Goal: Information Seeking & Learning: Learn about a topic

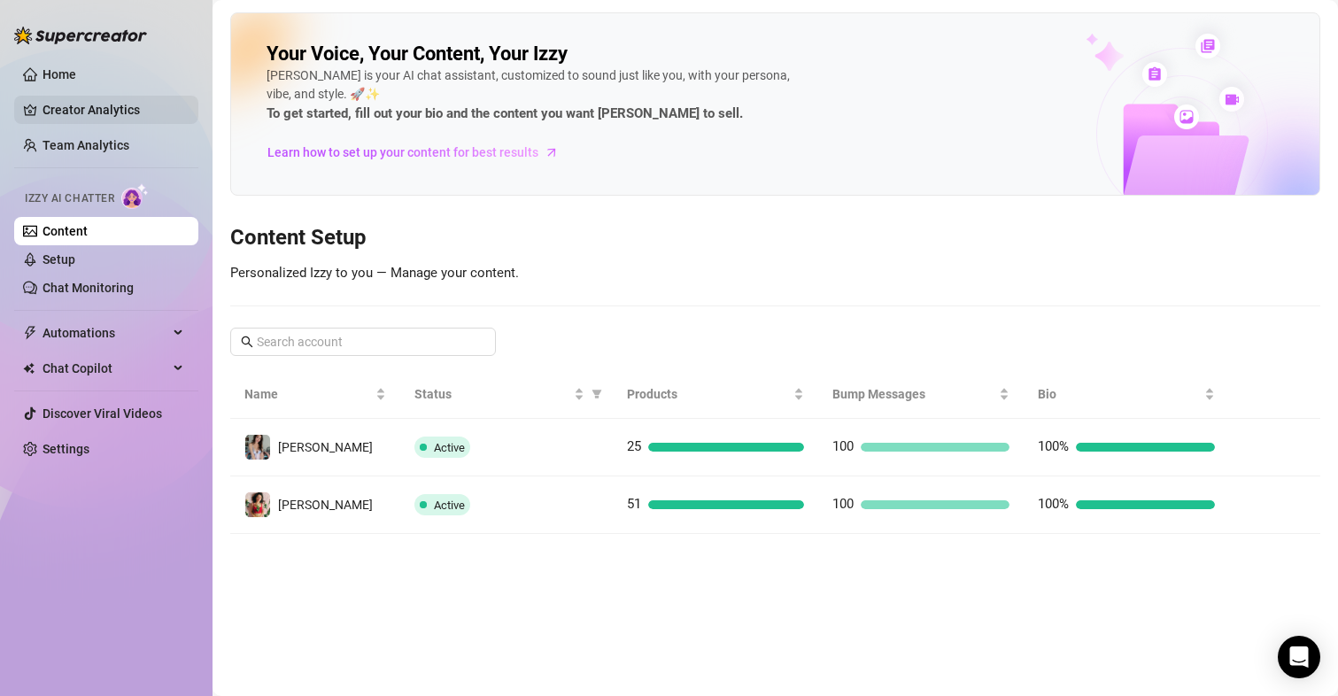
click at [77, 98] on link "Creator Analytics" at bounding box center [113, 110] width 142 height 28
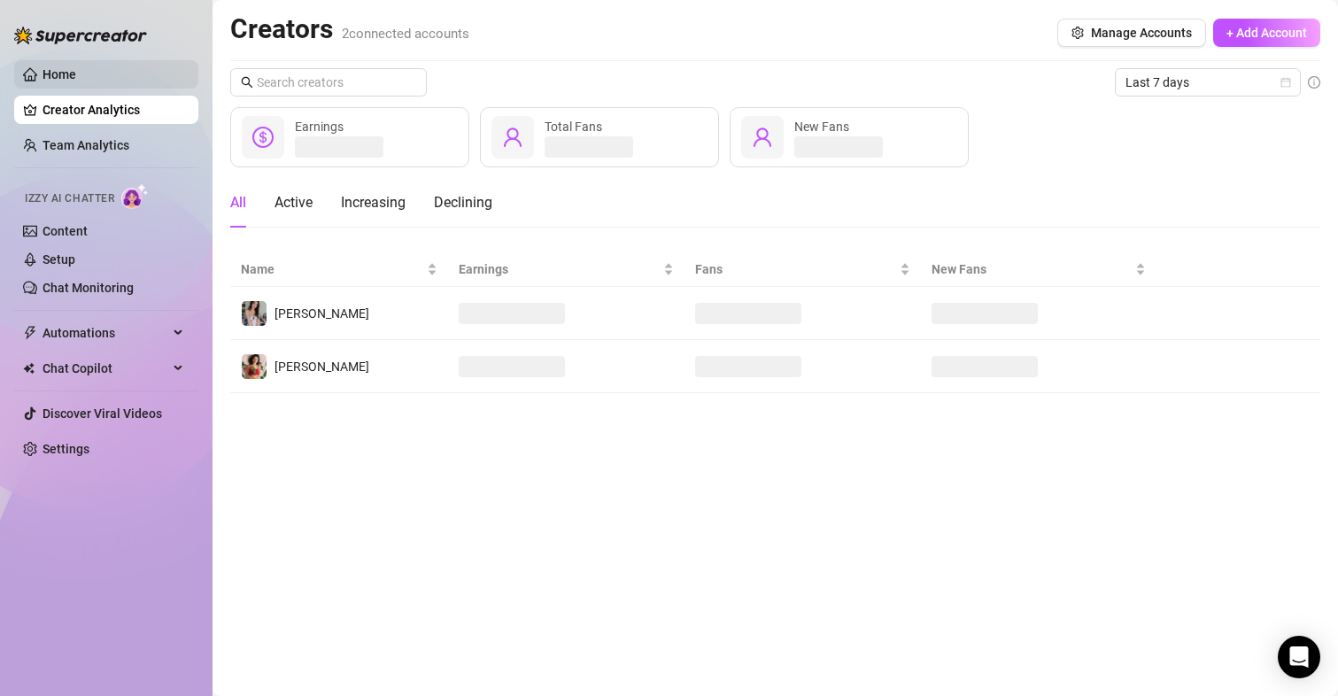
click at [60, 70] on link "Home" at bounding box center [59, 74] width 34 height 14
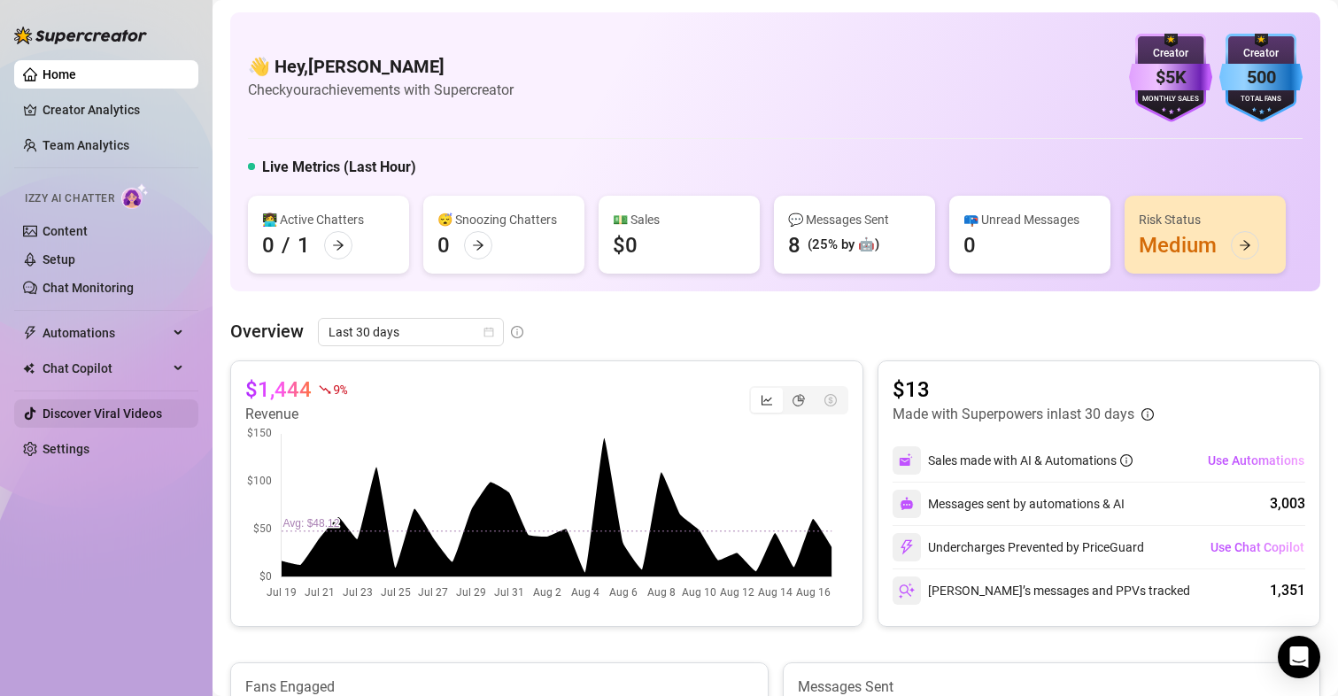
click at [89, 418] on link "Discover Viral Videos" at bounding box center [102, 413] width 120 height 14
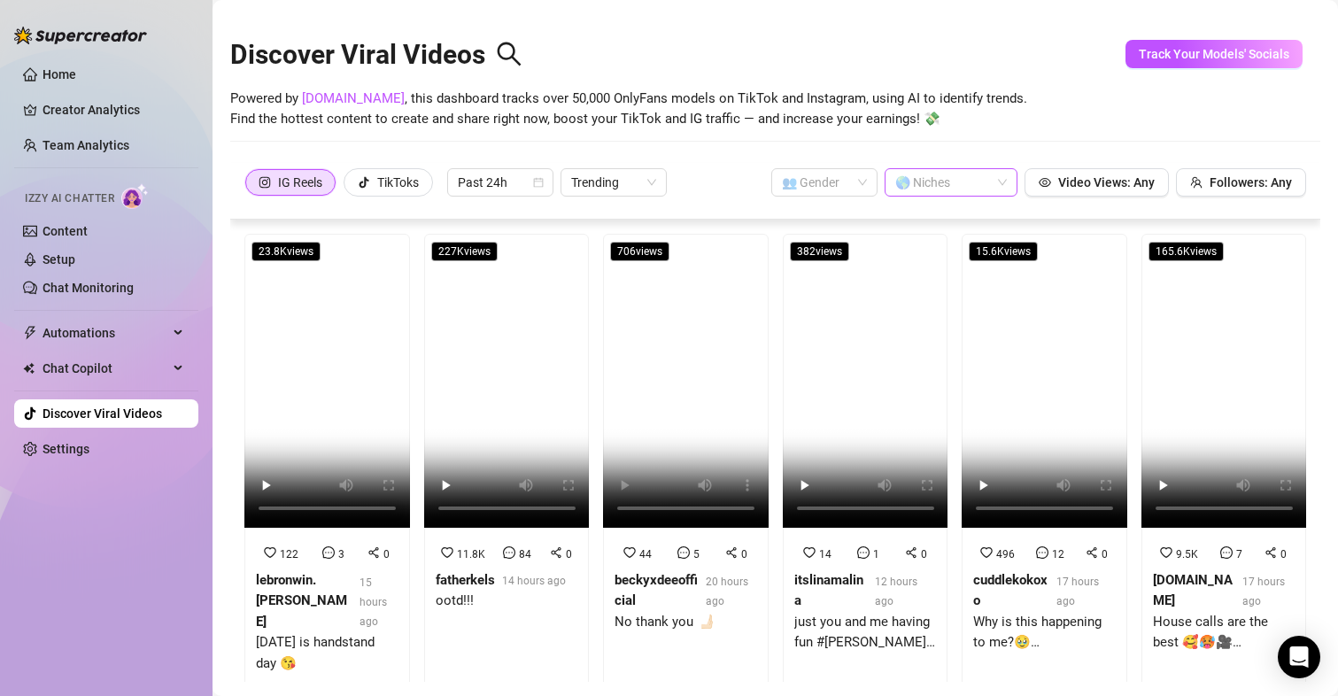
click at [939, 185] on div at bounding box center [941, 182] width 107 height 25
drag, startPoint x: 993, startPoint y: 241, endPoint x: 1018, endPoint y: 217, distance: 34.4
click at [1018, 217] on body "Home Creator Analytics Team Analytics Izzy AI Chatter Content Setup Chat Monito…" at bounding box center [669, 348] width 1338 height 696
click at [956, 130] on span "Powered by [DOMAIN_NAME] , this dashboard tracks over 50,000 OnlyFans models on…" at bounding box center [628, 110] width 797 height 42
click at [822, 175] on input "search" at bounding box center [816, 182] width 69 height 27
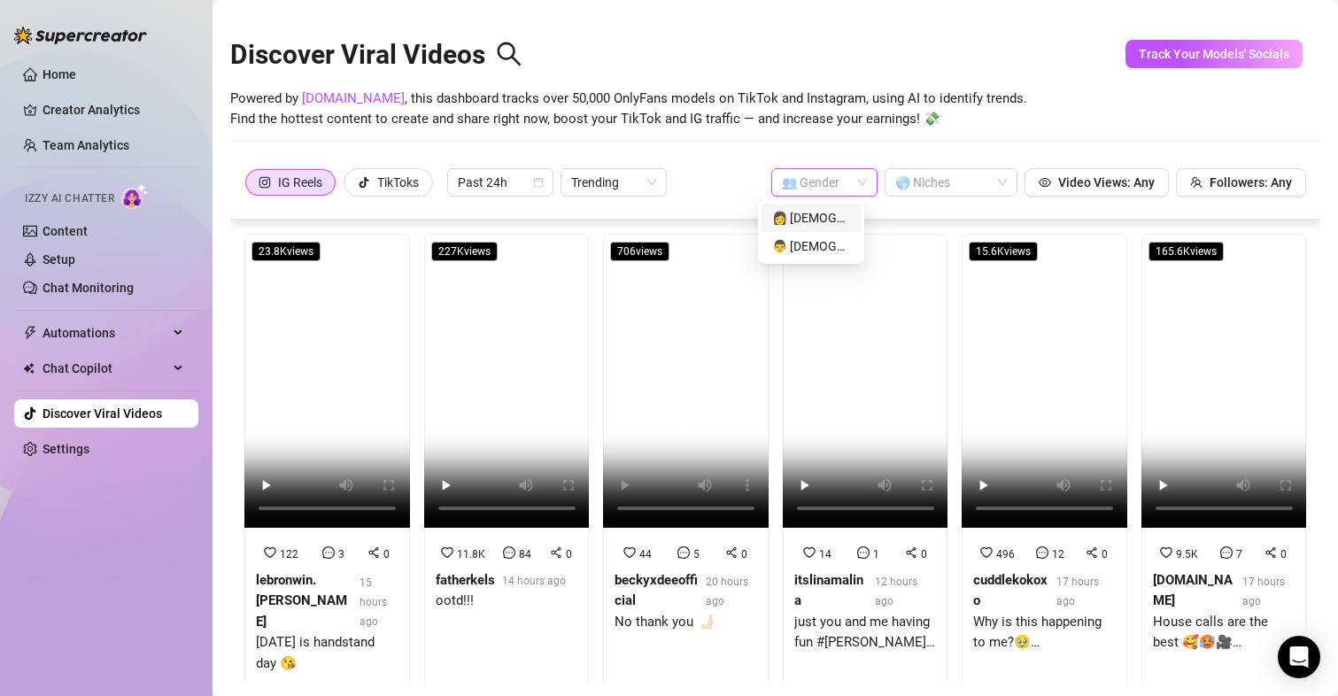
click at [815, 209] on div "👩 [DEMOGRAPHIC_DATA]" at bounding box center [811, 217] width 78 height 19
click at [320, 349] on video at bounding box center [327, 381] width 166 height 294
click at [475, 389] on video at bounding box center [507, 381] width 166 height 294
click at [682, 371] on video at bounding box center [686, 381] width 166 height 294
click at [1028, 336] on video at bounding box center [1044, 381] width 166 height 294
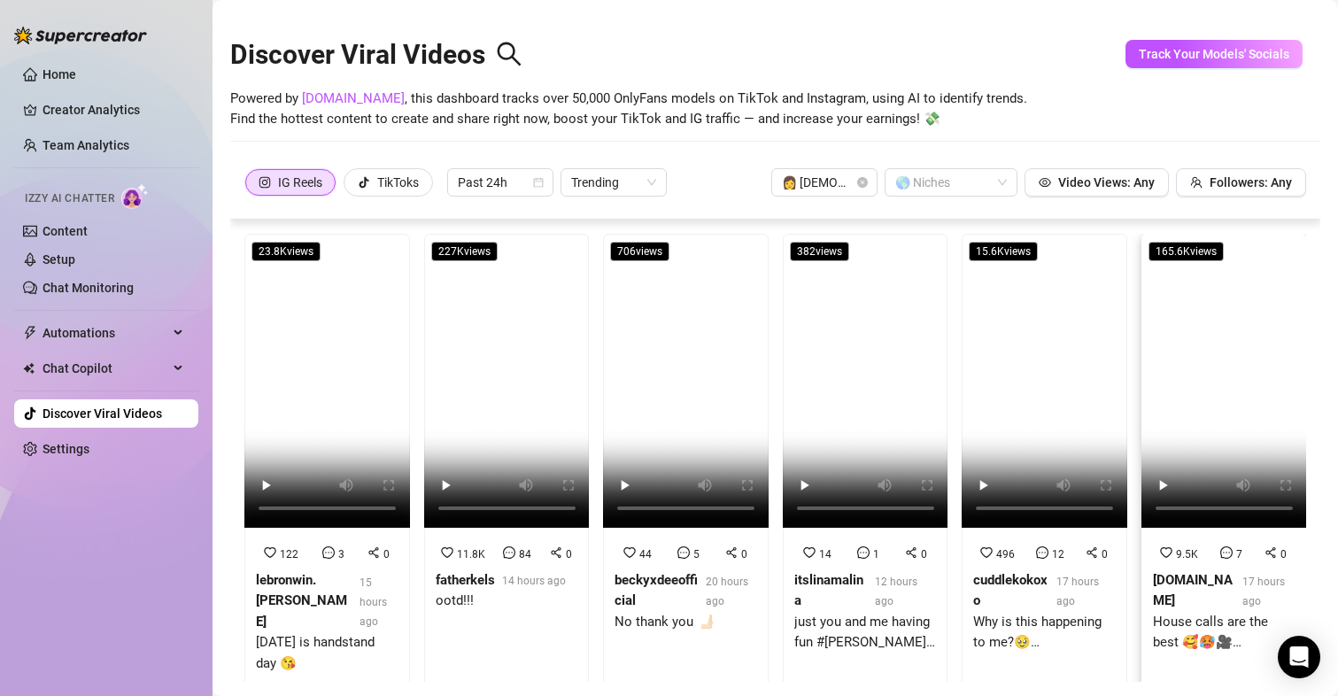
click at [1176, 327] on video at bounding box center [1224, 381] width 166 height 294
click at [1034, 418] on video at bounding box center [1044, 381] width 166 height 294
click at [944, 178] on div at bounding box center [941, 182] width 107 height 25
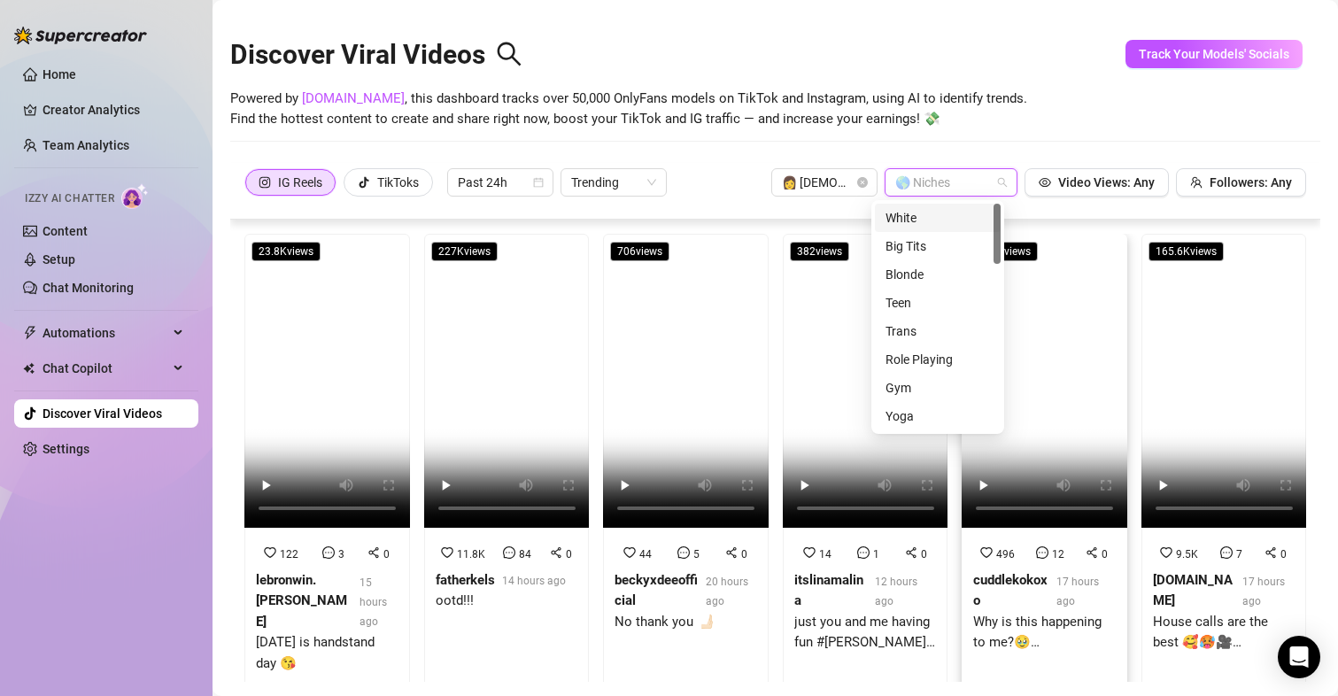
click at [918, 218] on div "White" at bounding box center [937, 217] width 104 height 19
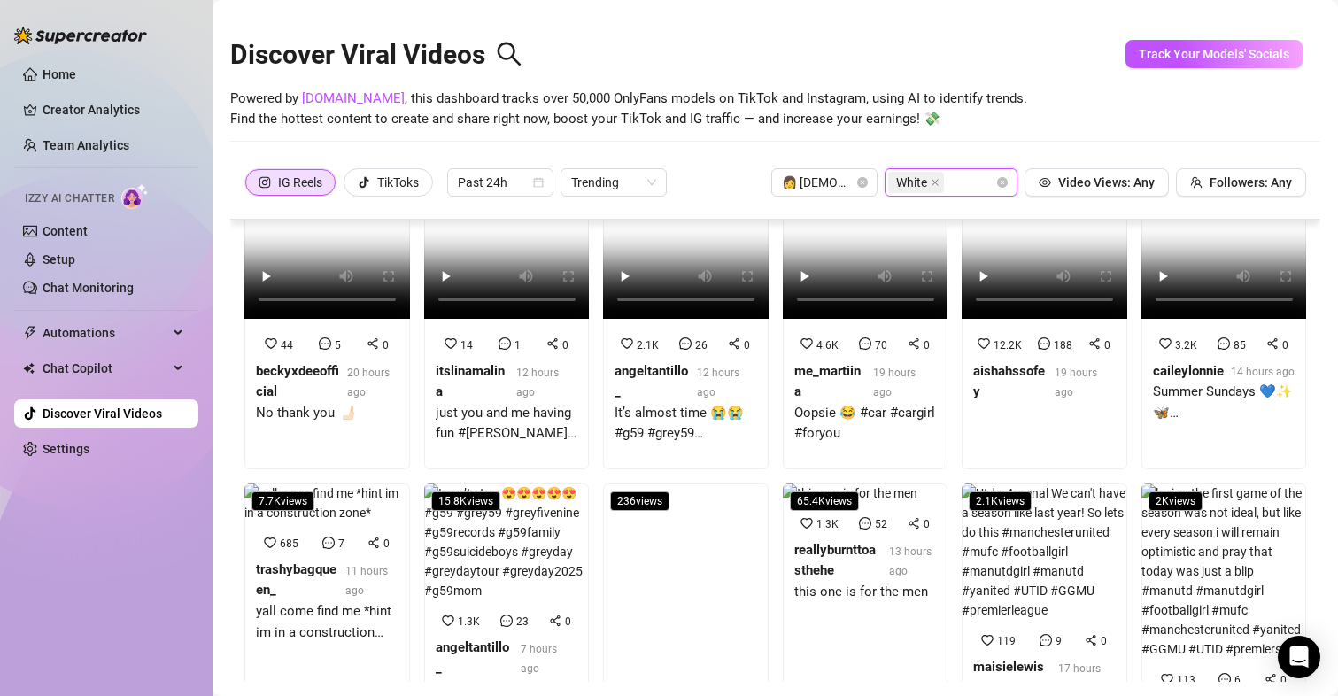
scroll to position [9, 0]
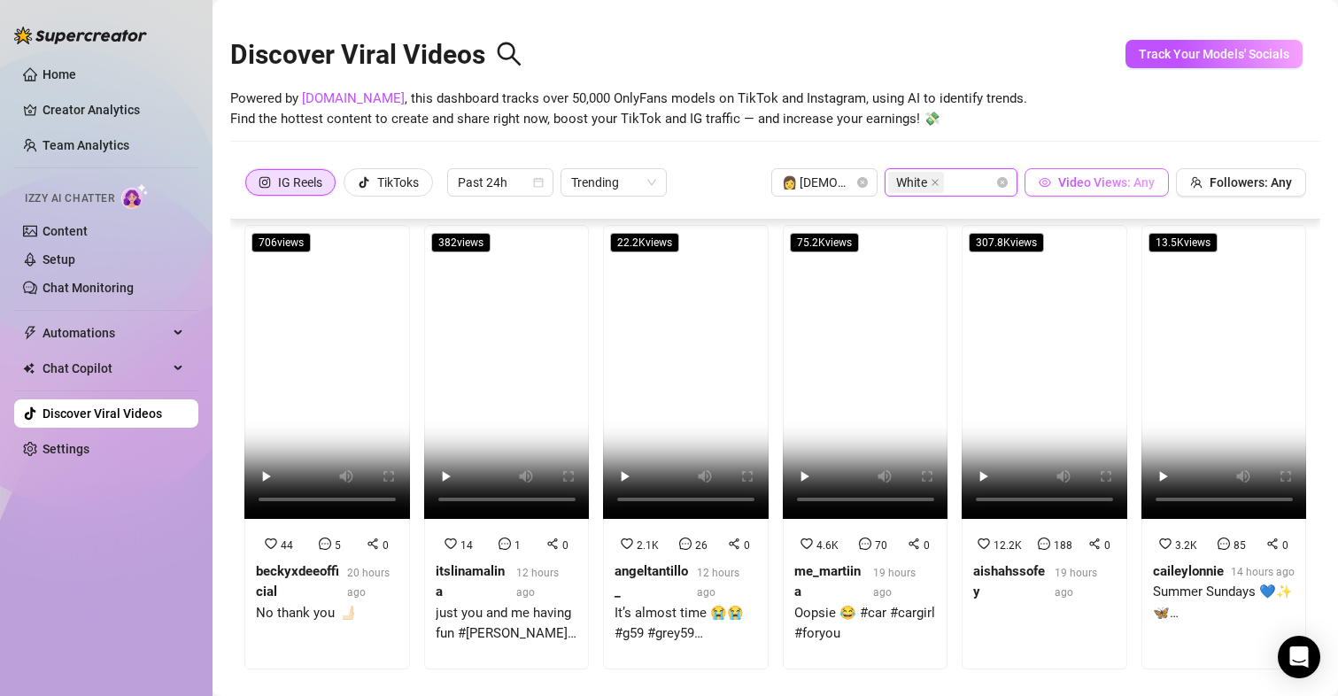
click at [1132, 186] on span "Video Views: Any" at bounding box center [1106, 182] width 96 height 14
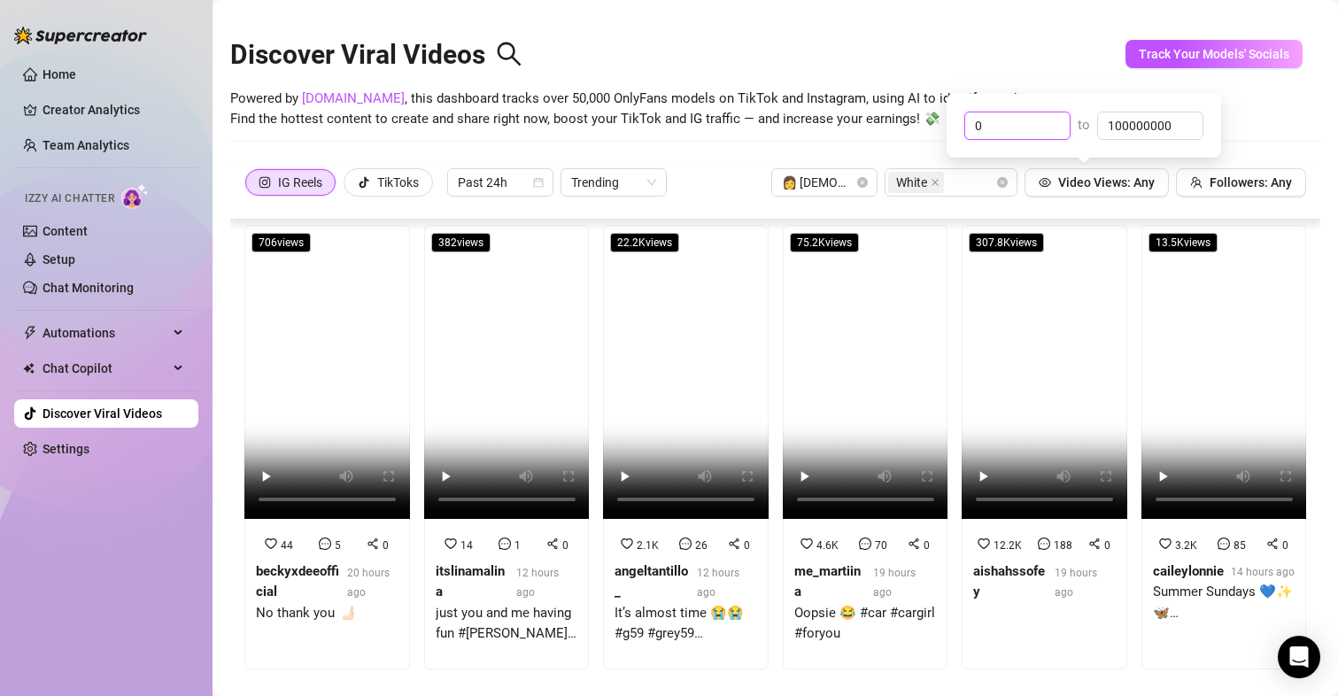
drag, startPoint x: 1022, startPoint y: 123, endPoint x: 848, endPoint y: 114, distance: 174.6
click at [848, 114] on body "Home Creator Analytics Team Analytics Izzy AI Chatter Content Setup Chat Monito…" at bounding box center [669, 348] width 1338 height 696
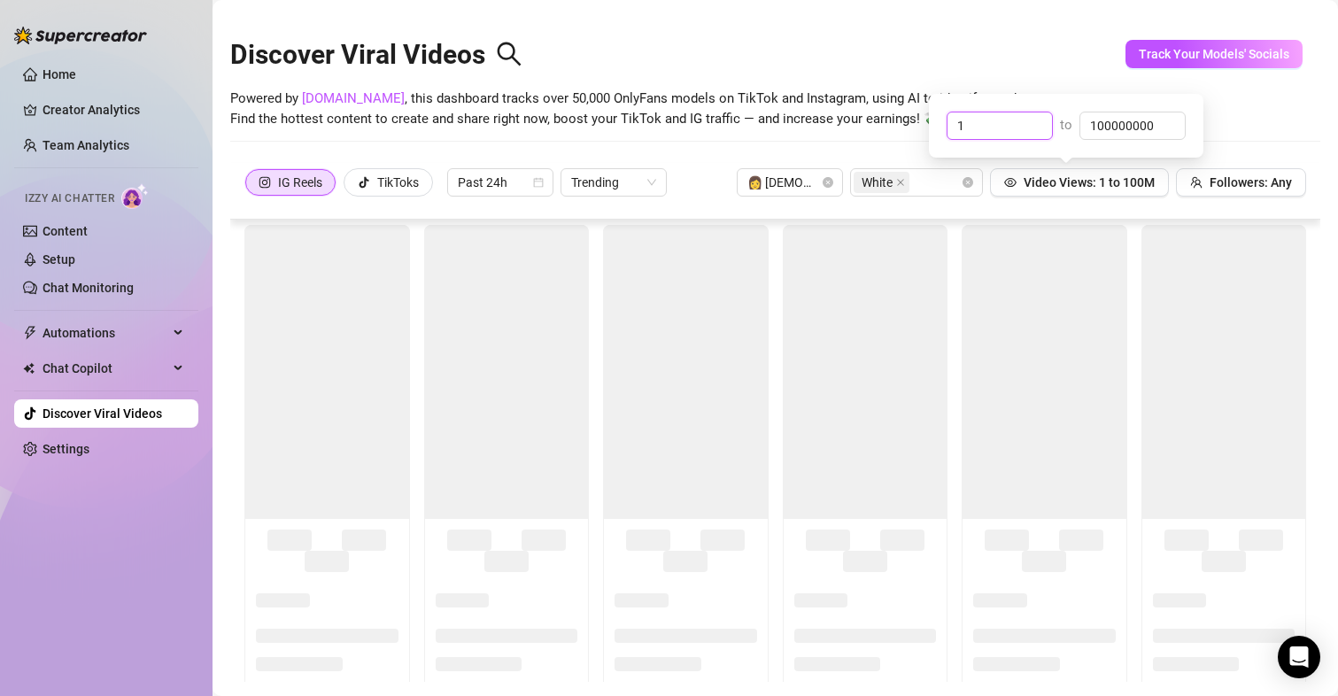
scroll to position [0, 0]
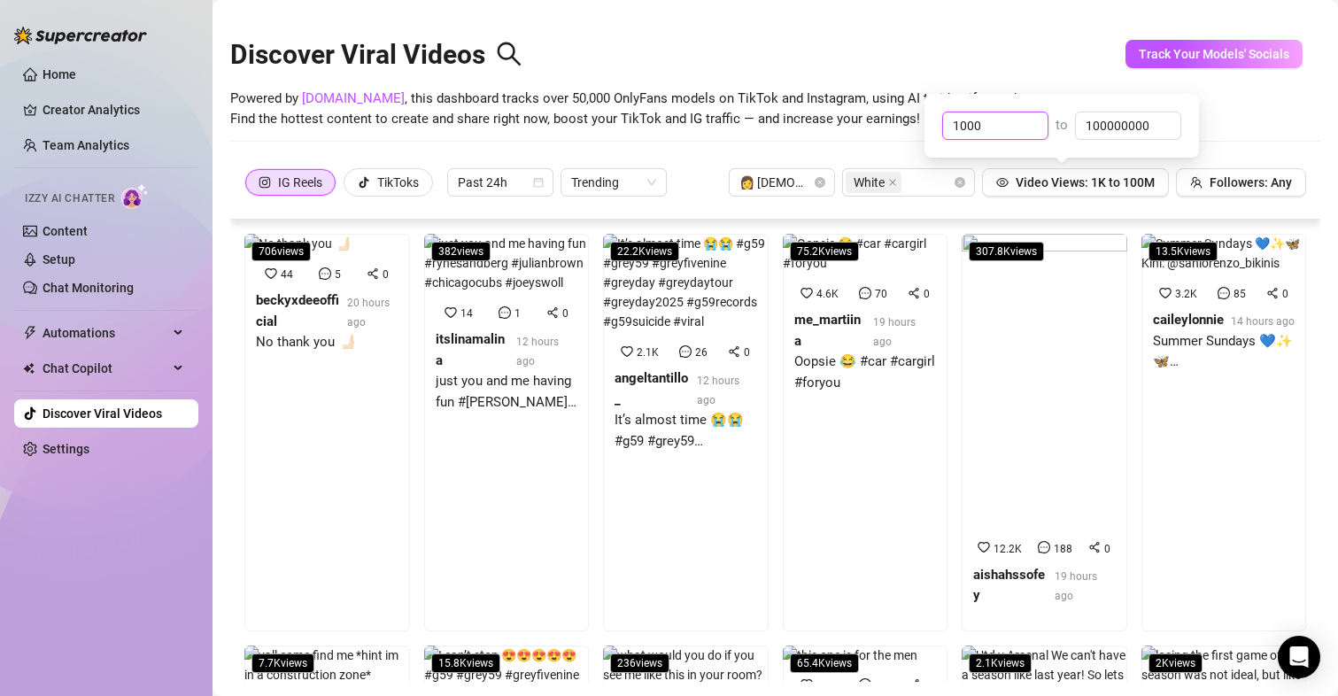
type input "1000"
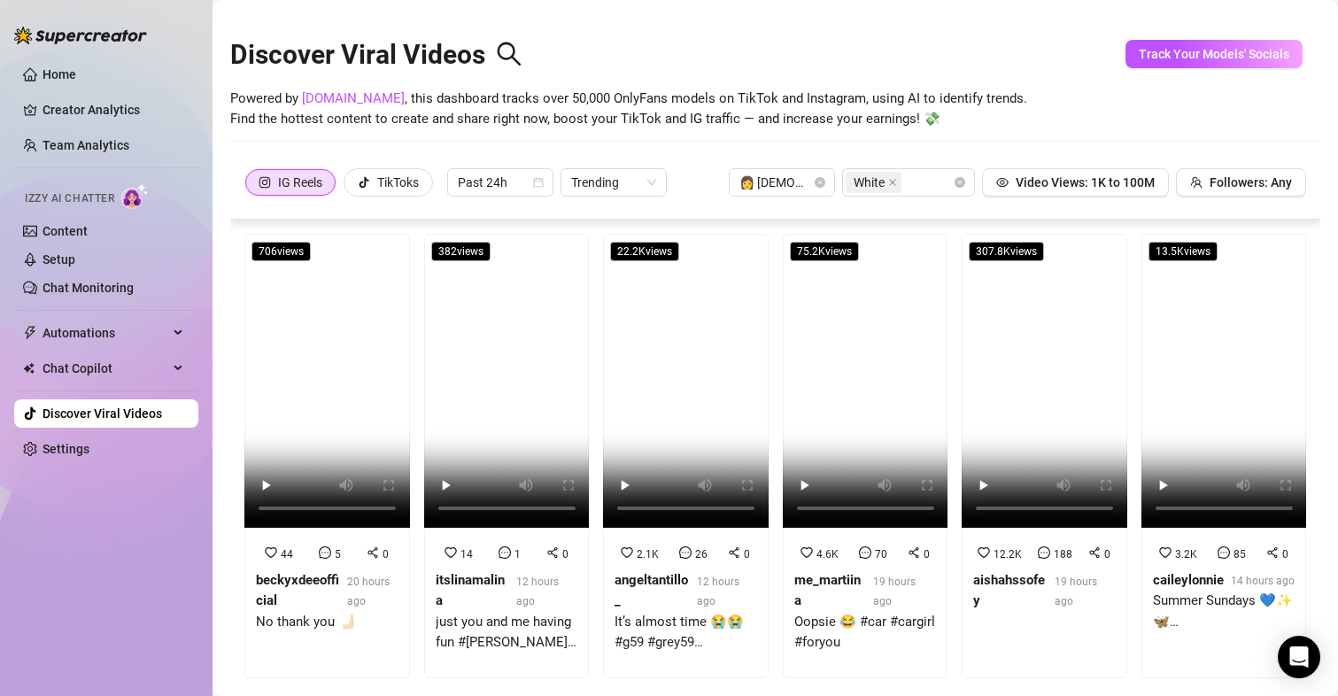
click at [852, 125] on span "Powered by [DOMAIN_NAME] , this dashboard tracks over 50,000 OnlyFans models on…" at bounding box center [628, 110] width 797 height 42
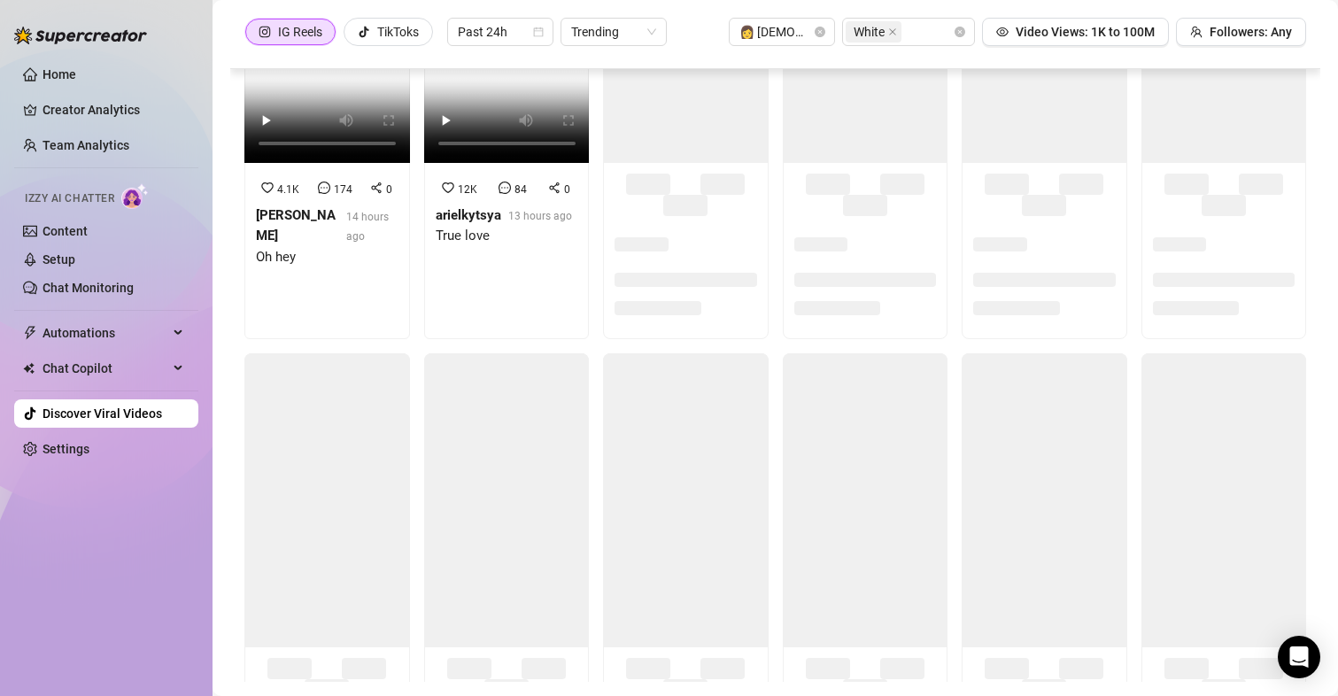
scroll to position [1350, 0]
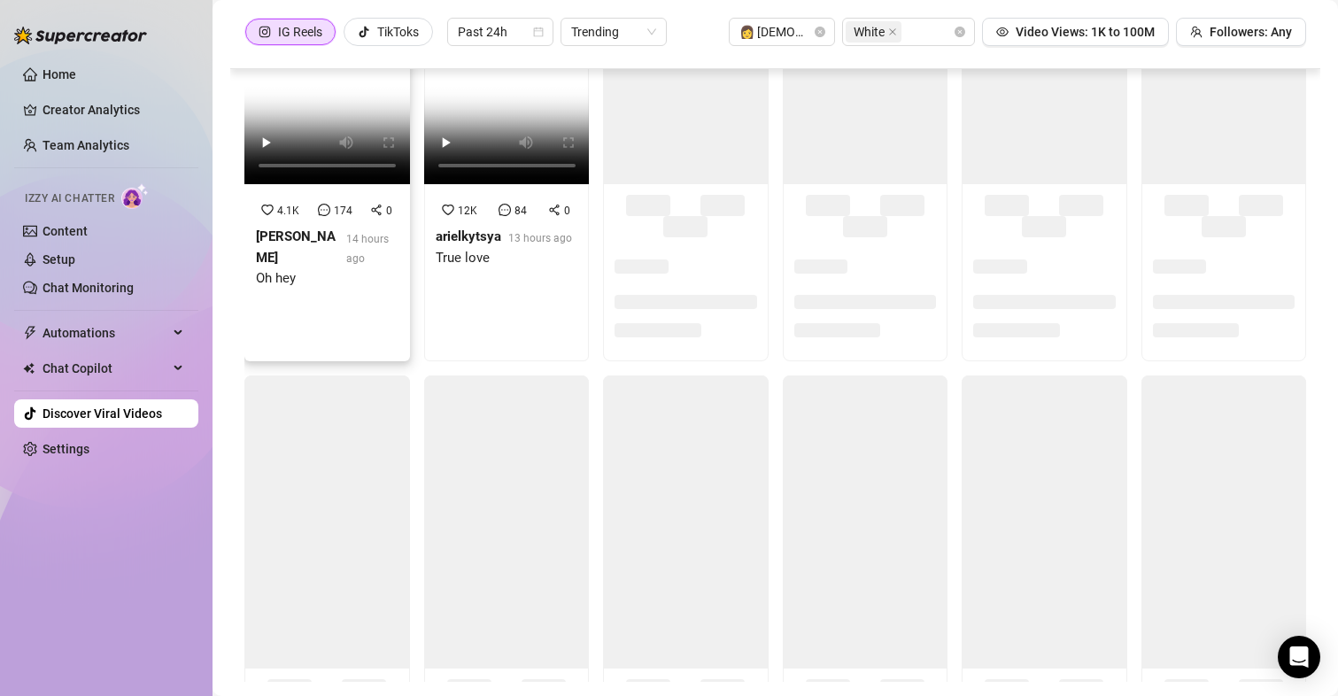
click at [338, 133] on video at bounding box center [327, 38] width 166 height 294
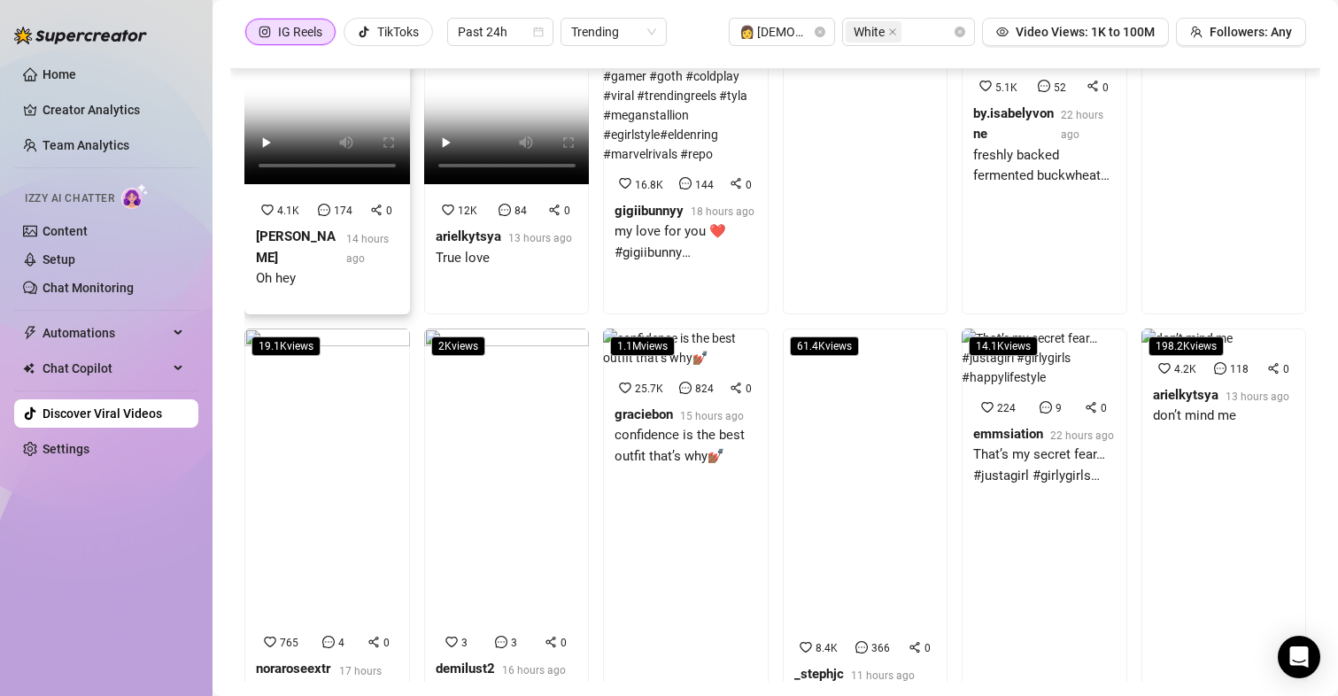
scroll to position [1234, 0]
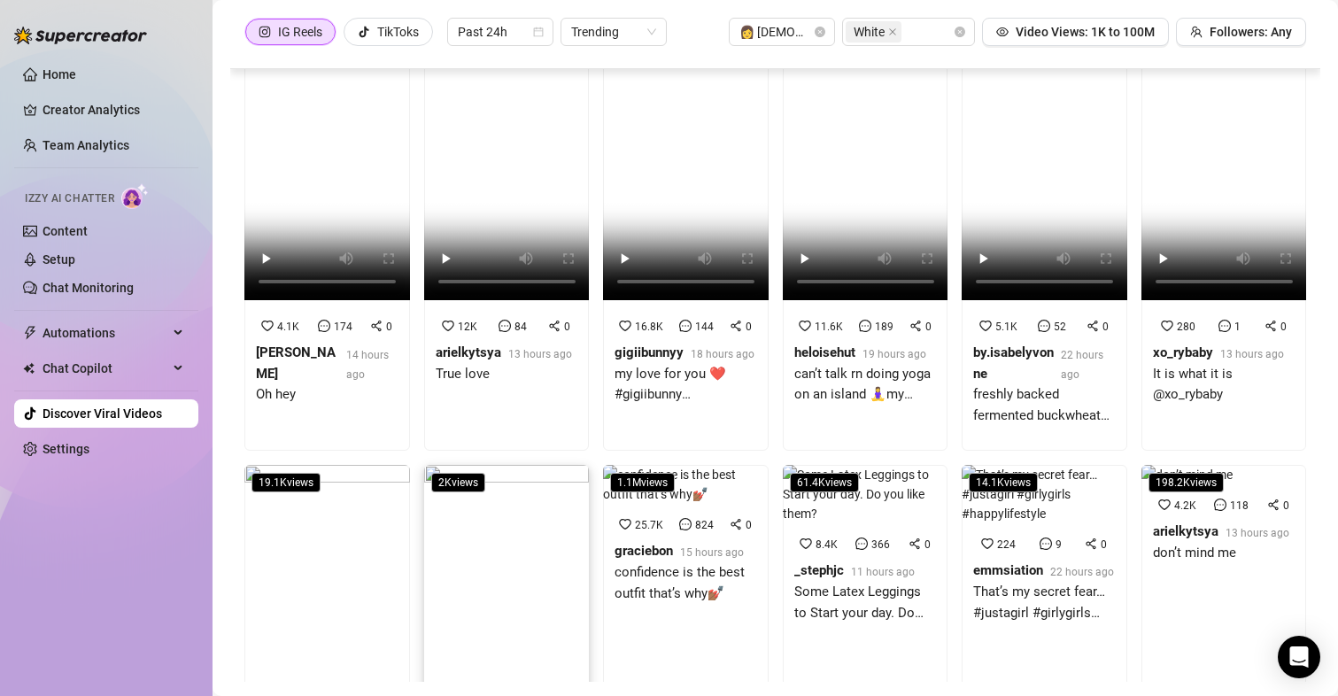
click at [515, 538] on img at bounding box center [507, 612] width 166 height 294
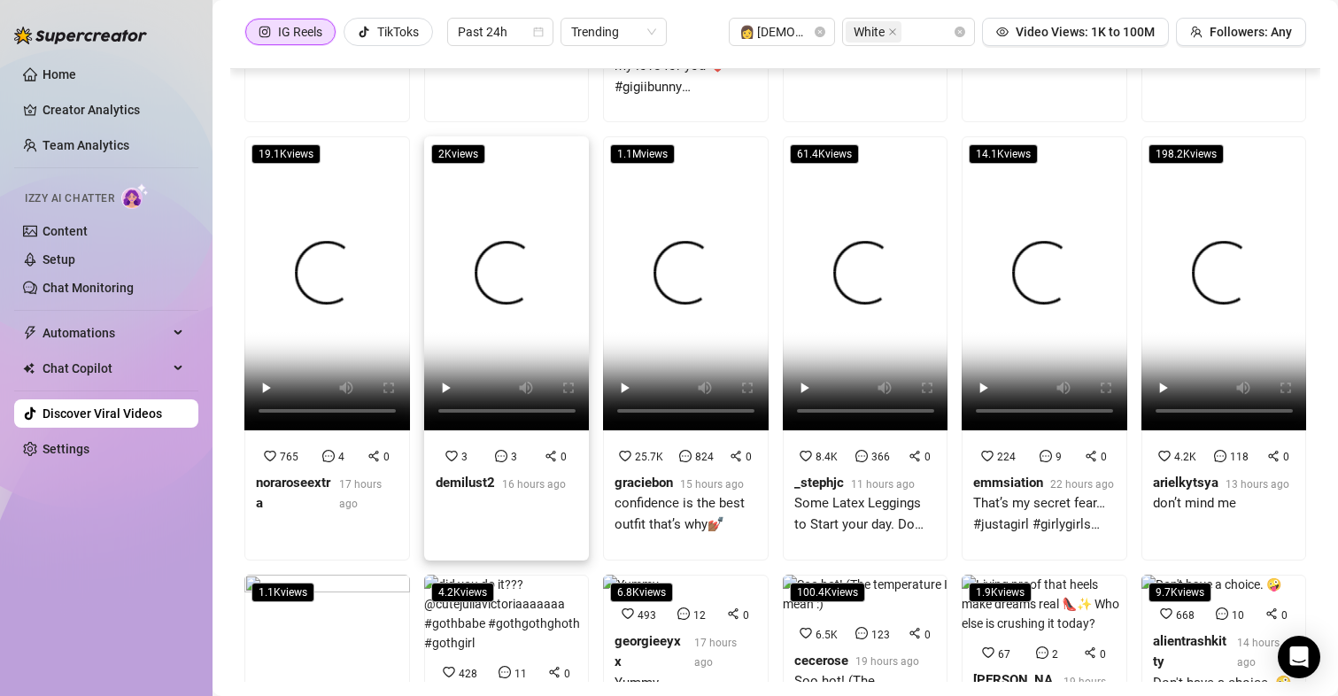
scroll to position [1523, 0]
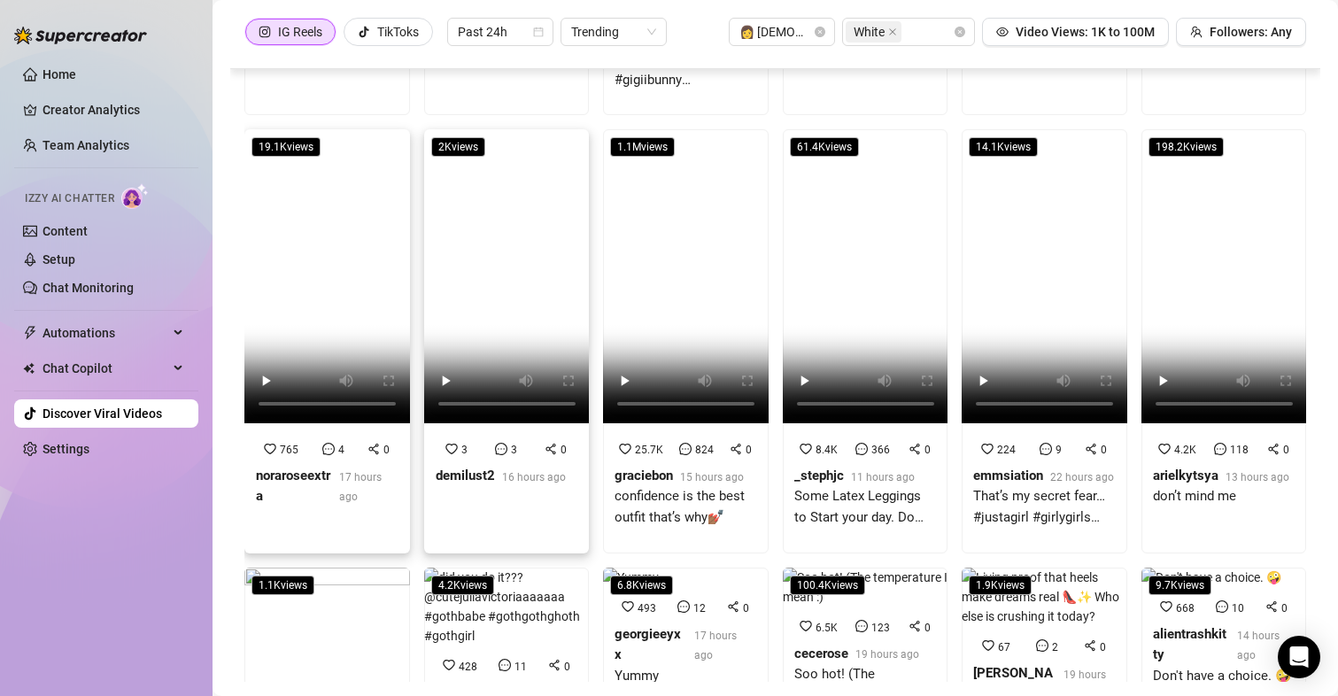
click at [300, 293] on video at bounding box center [327, 276] width 166 height 294
drag, startPoint x: 66, startPoint y: 68, endPoint x: 2, endPoint y: 119, distance: 82.0
click at [66, 68] on link "Home" at bounding box center [59, 74] width 34 height 14
